Goal: Information Seeking & Learning: Learn about a topic

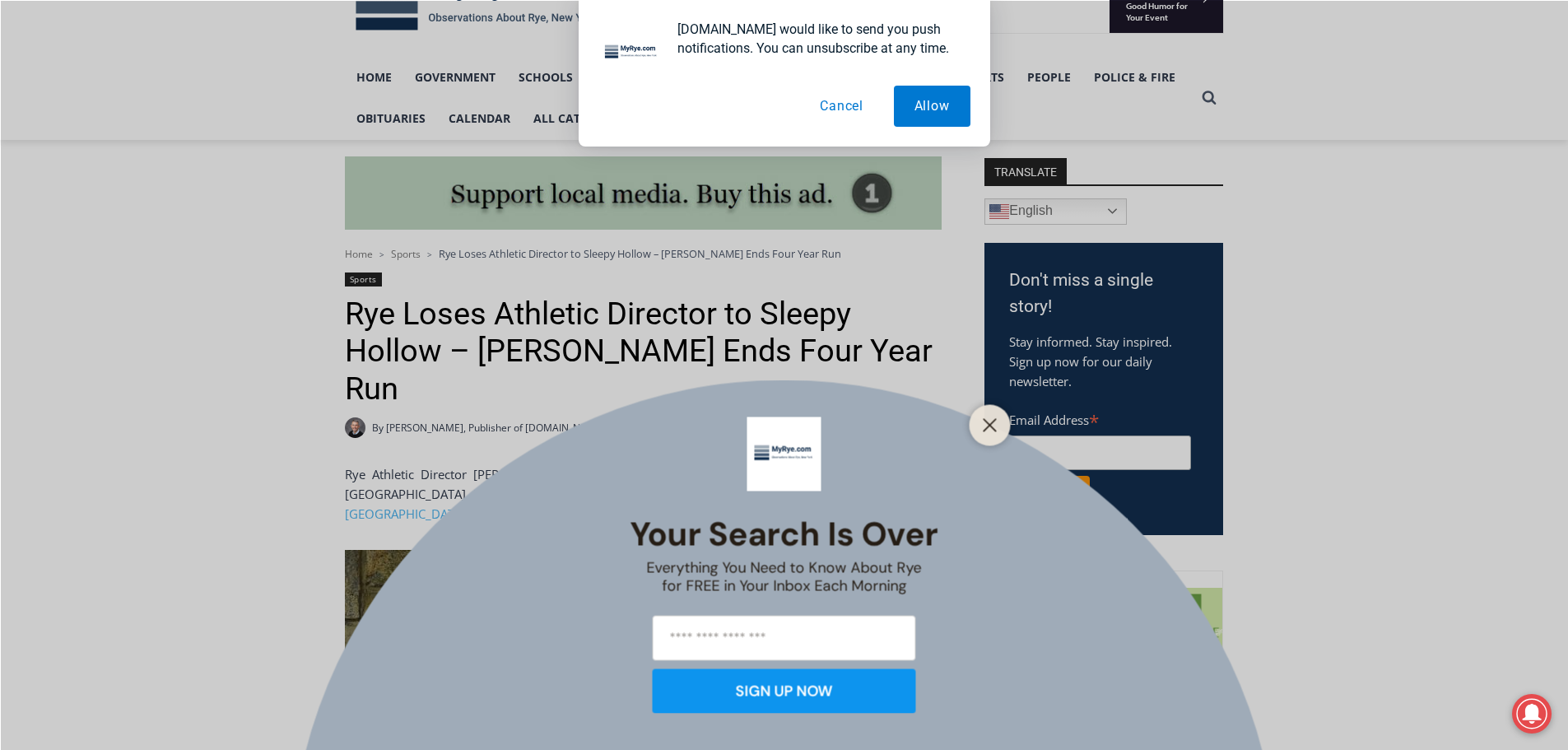
click at [838, 89] on button "Cancel" at bounding box center [841, 105] width 84 height 41
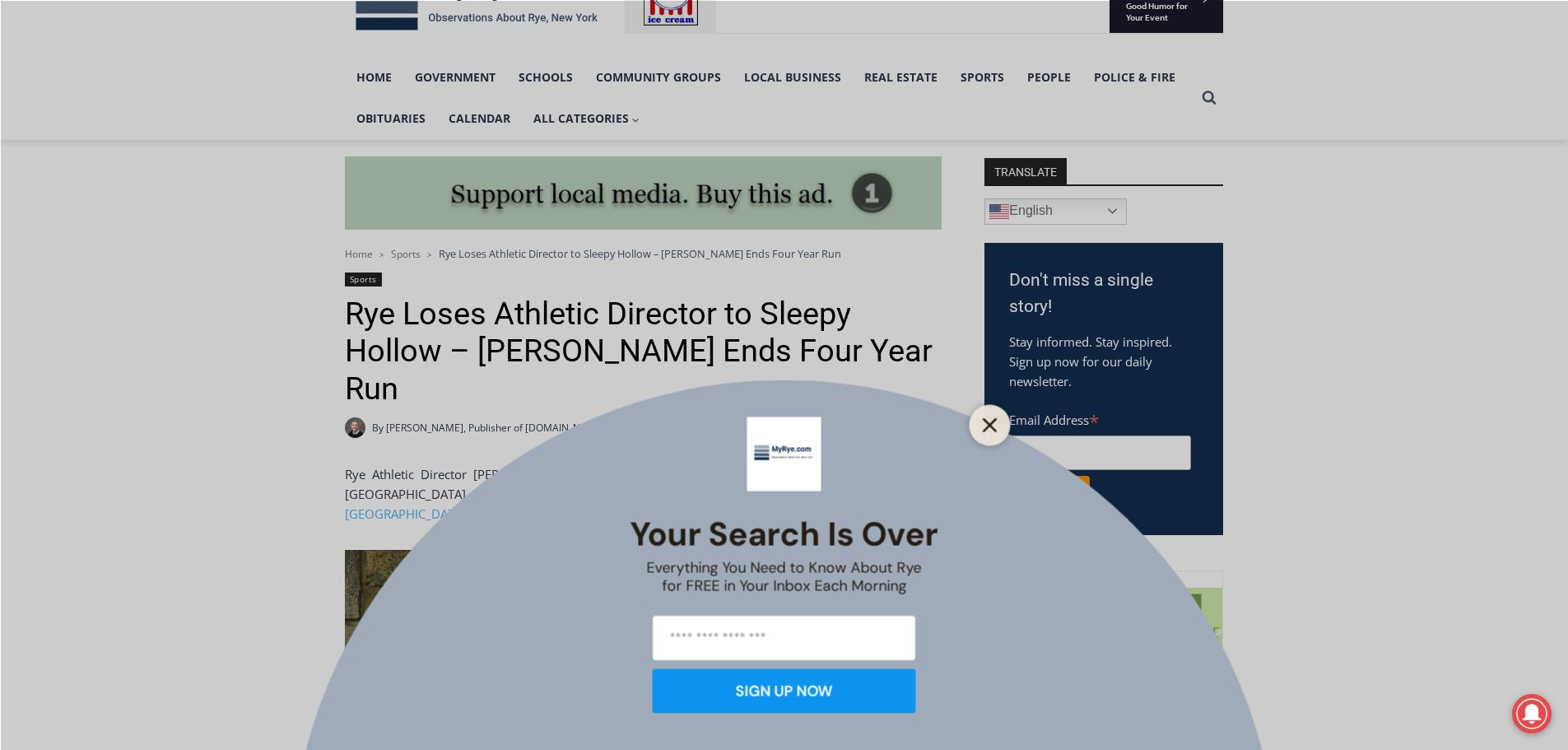
click at [981, 432] on button "Close" at bounding box center [990, 424] width 23 height 23
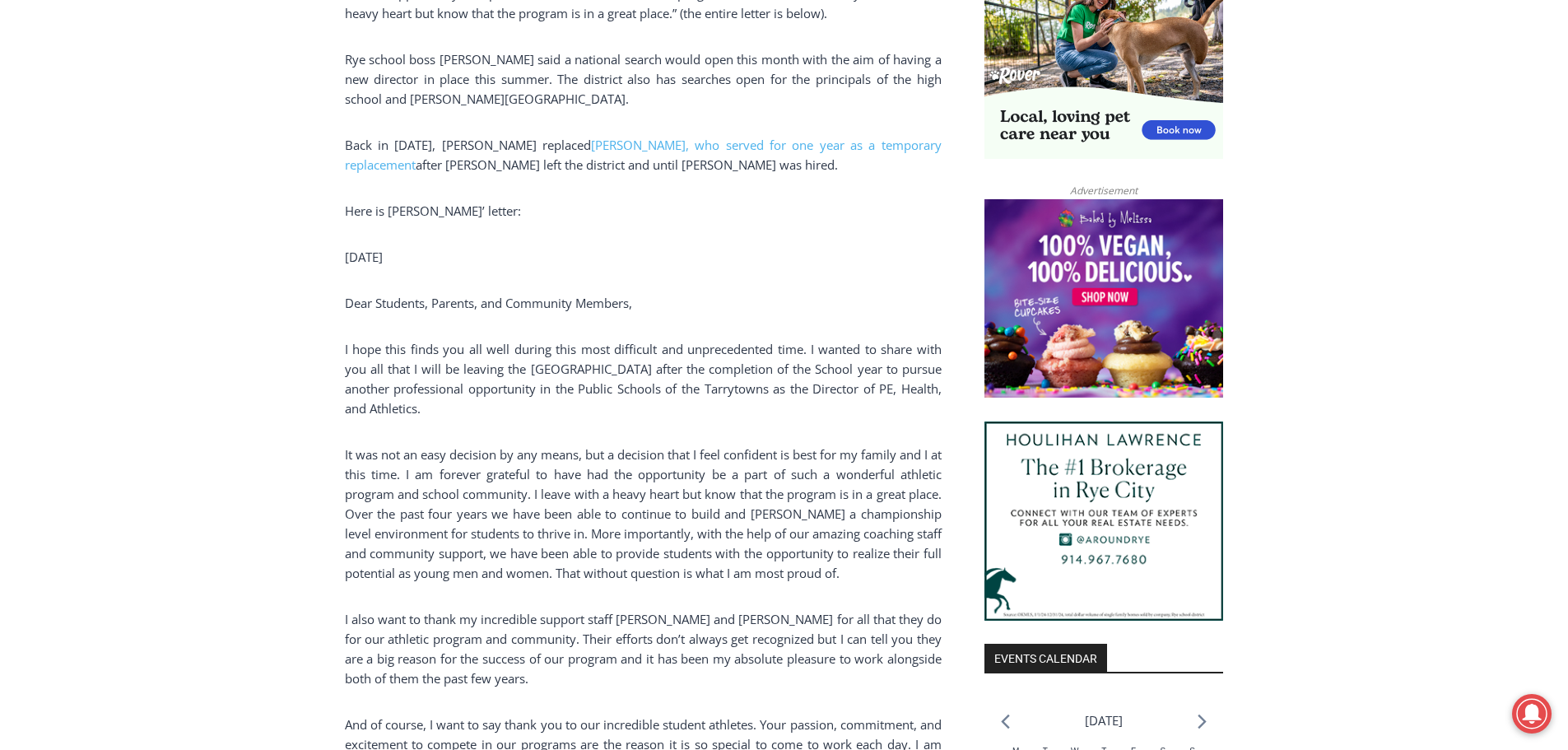
scroll to position [629, 0]
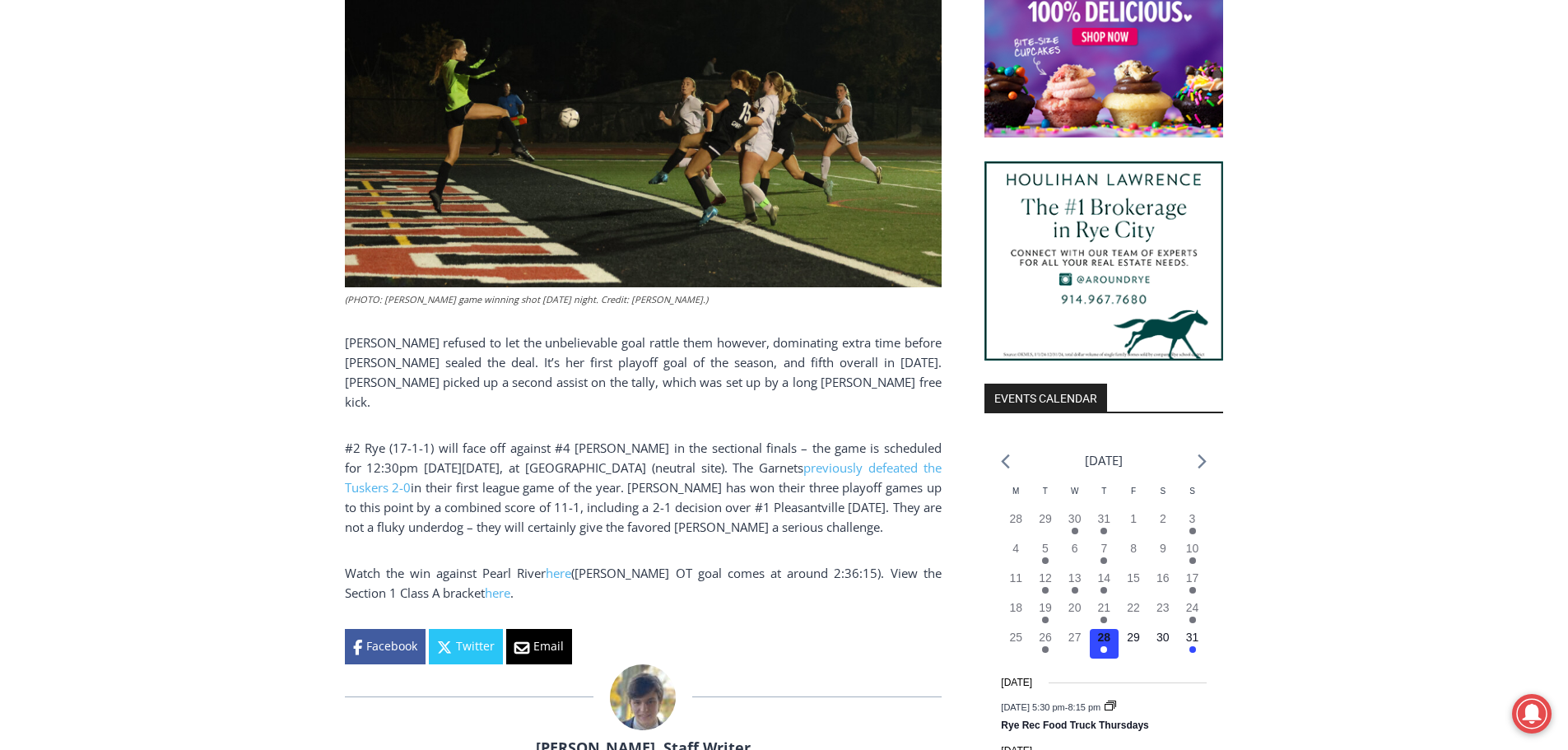
scroll to position [1449, 0]
